Goal: Task Accomplishment & Management: Use online tool/utility

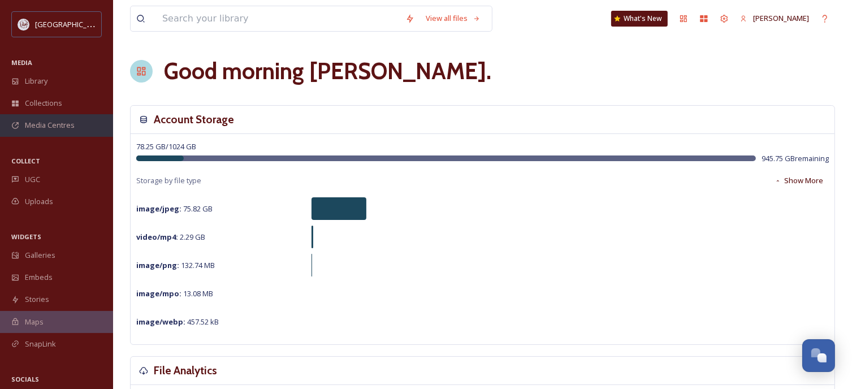
click at [53, 122] on span "Media Centres" at bounding box center [50, 125] width 50 height 11
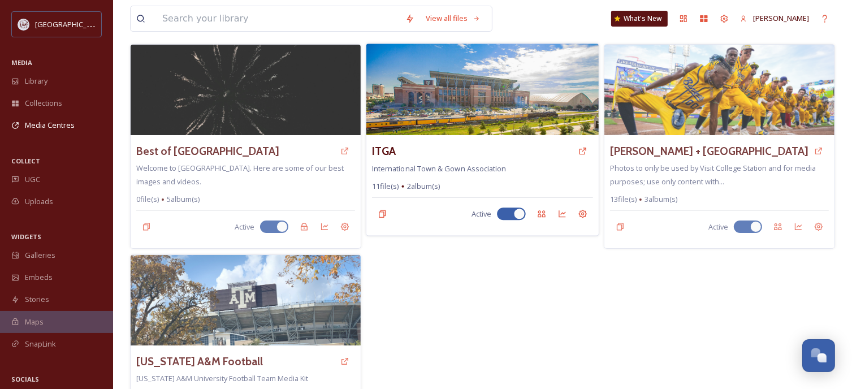
scroll to position [68, 0]
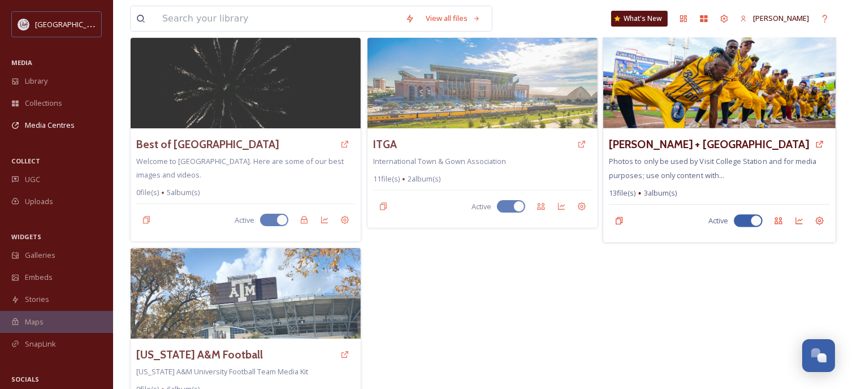
click at [691, 94] on img at bounding box center [719, 83] width 232 height 92
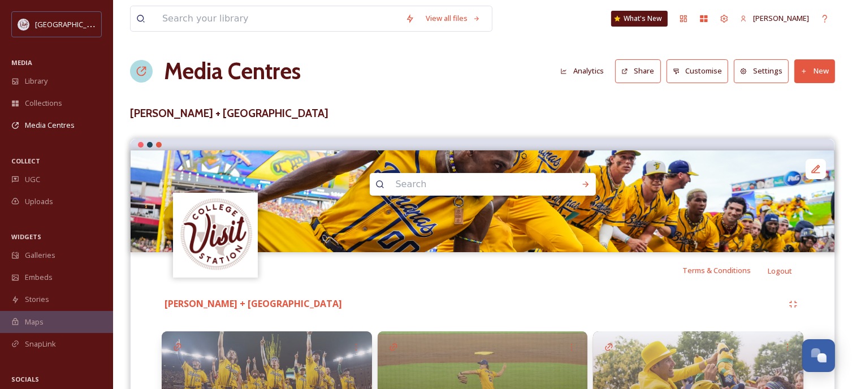
click at [618, 85] on div "Media Centres Analytics Share Customise Settings New" at bounding box center [482, 71] width 705 height 34
click at [696, 74] on button "Customise" at bounding box center [697, 70] width 62 height 23
click at [771, 69] on button "Settings" at bounding box center [761, 70] width 55 height 23
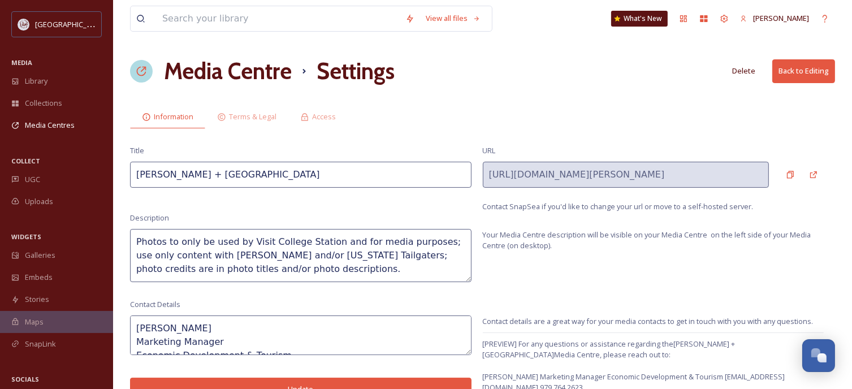
click at [792, 68] on button "Back to Editing" at bounding box center [803, 70] width 63 height 23
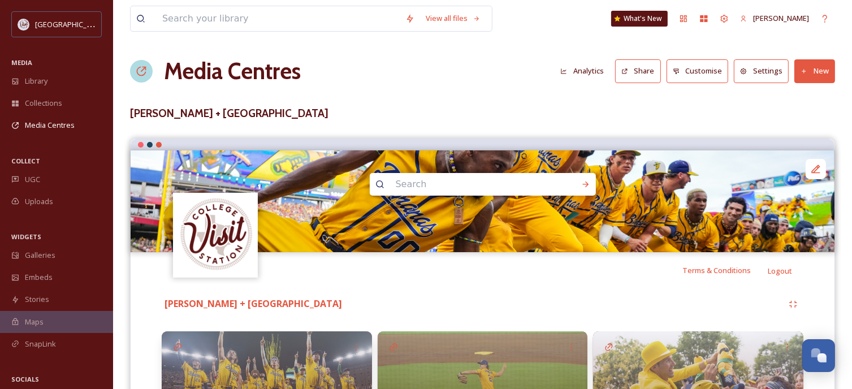
click at [643, 74] on button "Share" at bounding box center [638, 70] width 46 height 23
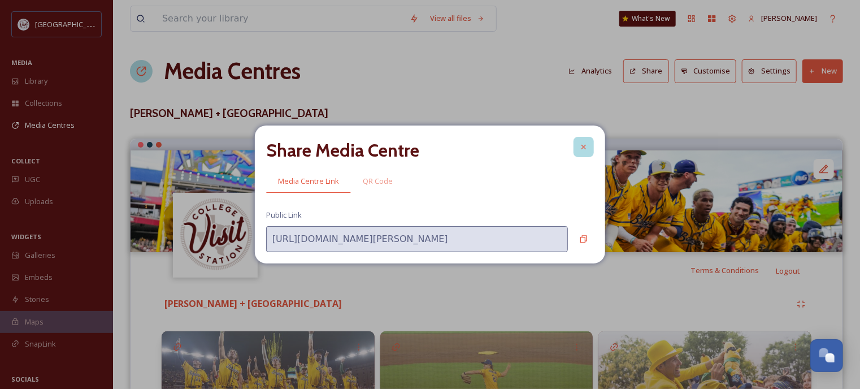
click at [584, 148] on icon at bounding box center [583, 146] width 9 height 9
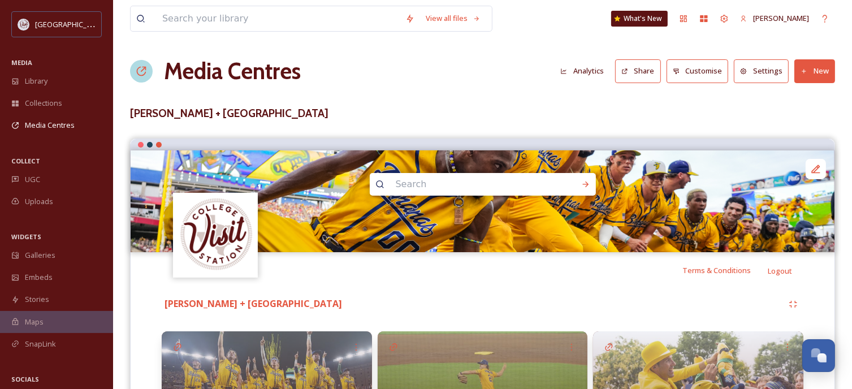
click at [592, 66] on button "Analytics" at bounding box center [581, 71] width 55 height 22
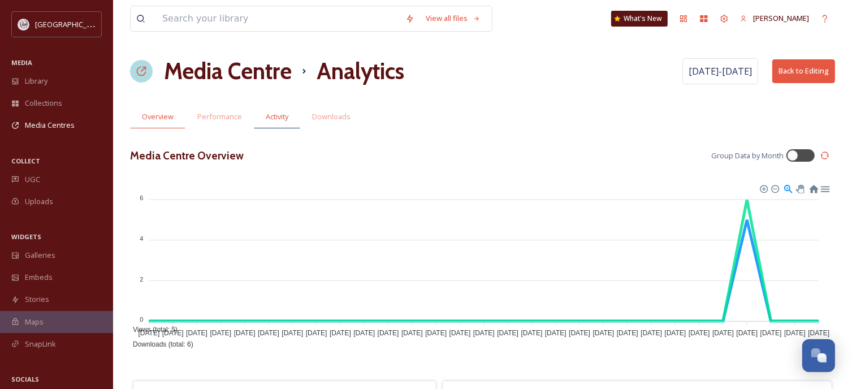
click at [276, 114] on span "Activity" at bounding box center [277, 116] width 23 height 11
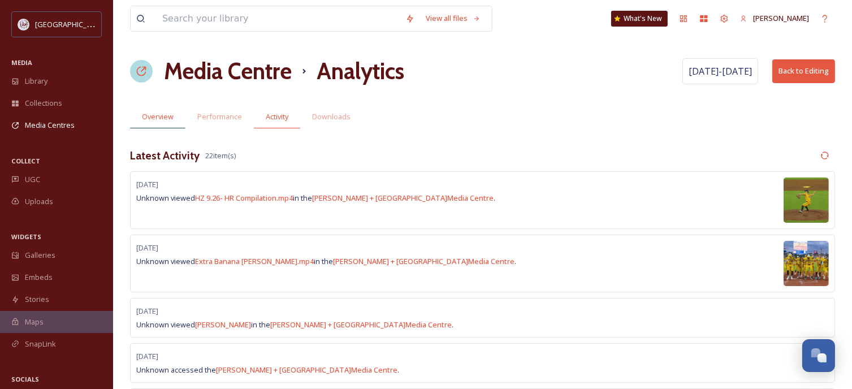
click at [156, 119] on span "Overview" at bounding box center [158, 116] width 32 height 11
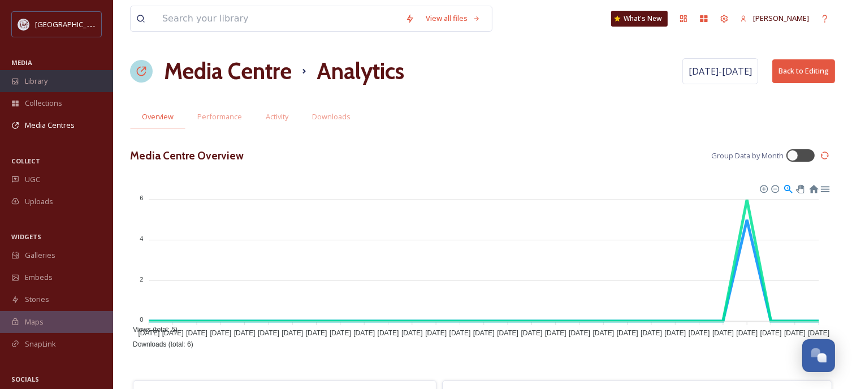
click at [42, 80] on span "Library" at bounding box center [36, 81] width 23 height 11
